Goal: Find specific page/section: Find specific page/section

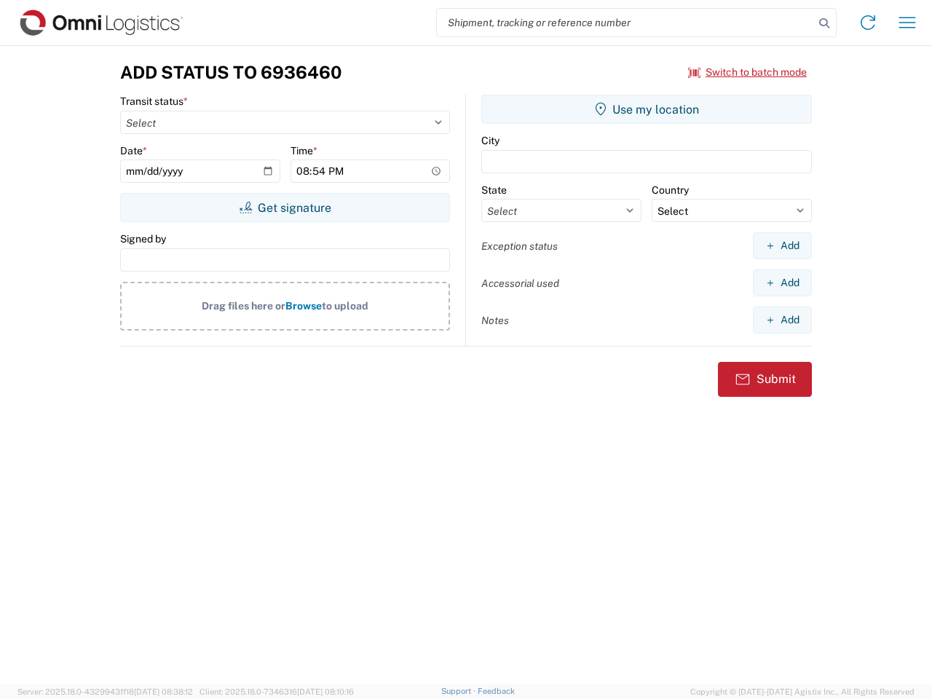
click at [625, 23] on input "search" at bounding box center [625, 23] width 377 height 28
click at [824, 23] on icon at bounding box center [824, 23] width 20 height 20
click at [867, 23] on icon at bounding box center [867, 22] width 23 height 23
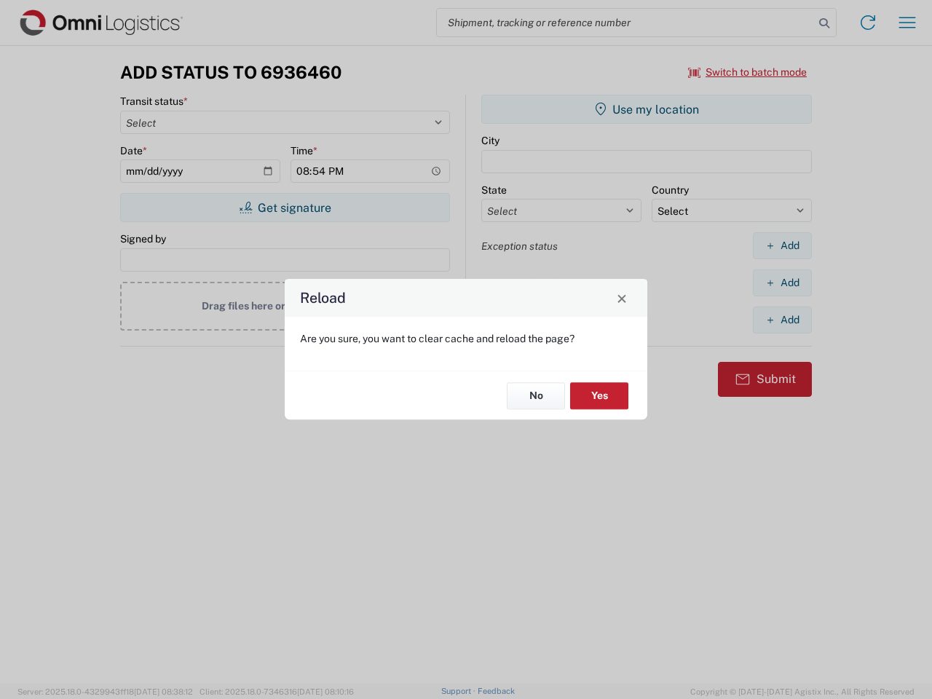
click at [907, 23] on div "Reload Are you sure, you want to clear cache and reload the page? No Yes" at bounding box center [466, 349] width 932 height 699
click at [747, 72] on div "Reload Are you sure, you want to clear cache and reload the page? No Yes" at bounding box center [466, 349] width 932 height 699
click at [285, 207] on div "Reload Are you sure, you want to clear cache and reload the page? No Yes" at bounding box center [466, 349] width 932 height 699
click at [646, 109] on div "Reload Are you sure, you want to clear cache and reload the page? No Yes" at bounding box center [466, 349] width 932 height 699
click at [782, 245] on div "Reload Are you sure, you want to clear cache and reload the page? No Yes" at bounding box center [466, 349] width 932 height 699
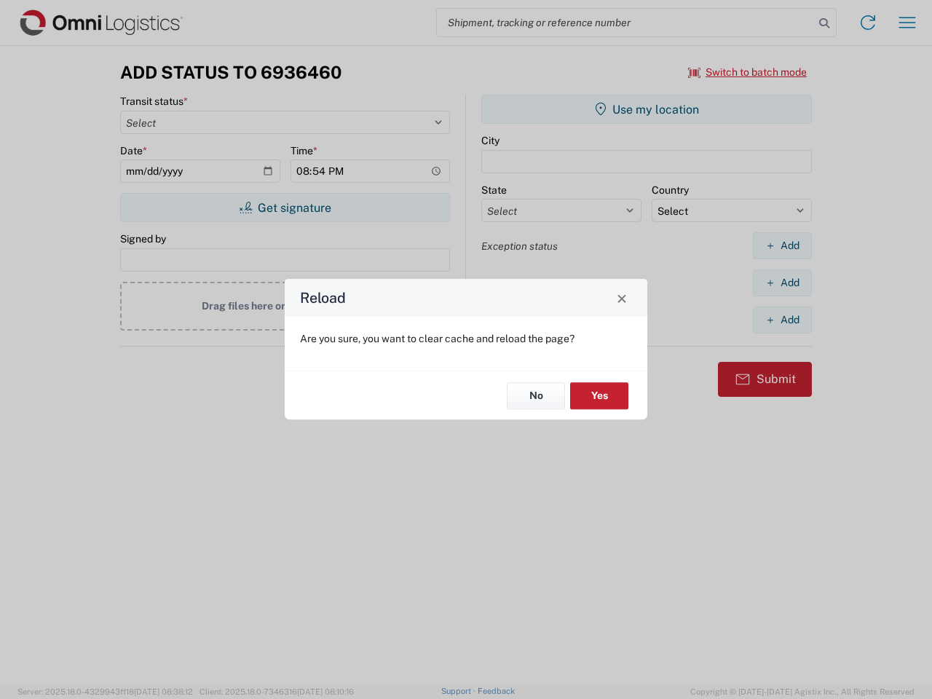
click at [782, 282] on div "Reload Are you sure, you want to clear cache and reload the page? No Yes" at bounding box center [466, 349] width 932 height 699
click at [782, 319] on div "Reload Are you sure, you want to clear cache and reload the page? No Yes" at bounding box center [466, 349] width 932 height 699
